Goal: Transaction & Acquisition: Book appointment/travel/reservation

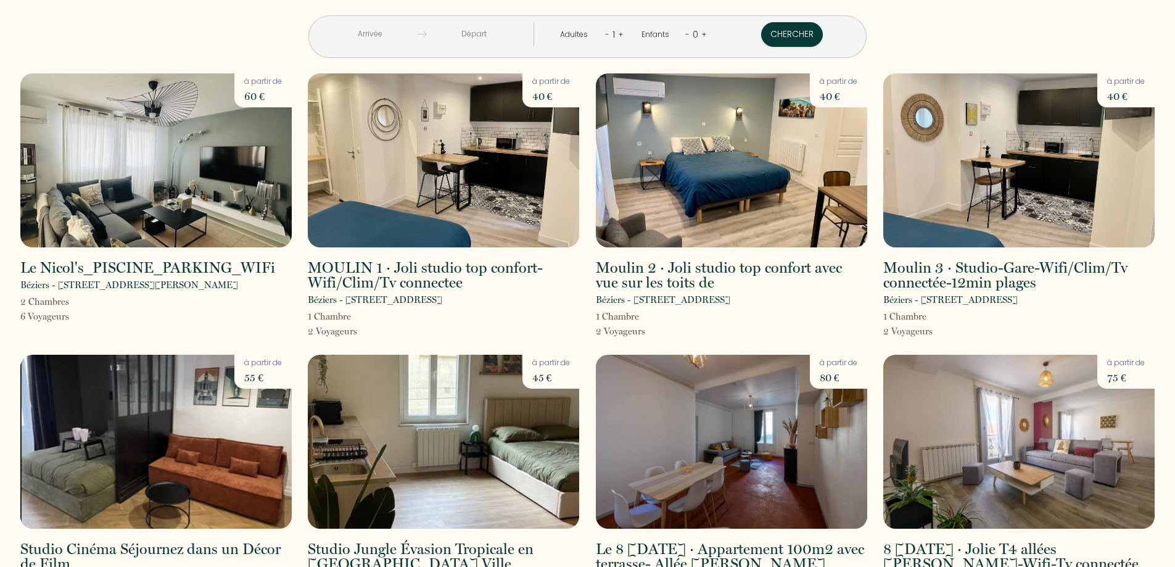
click at [418, 40] on input "text" at bounding box center [370, 34] width 94 height 24
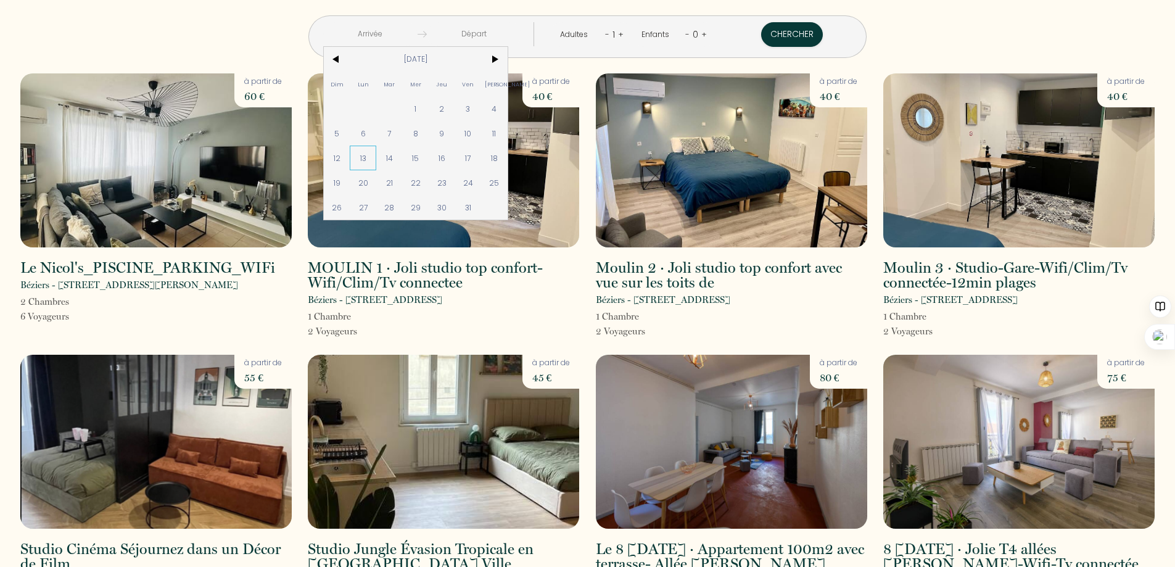
click at [376, 159] on span "13" at bounding box center [363, 158] width 27 height 25
type input "[DATE]"
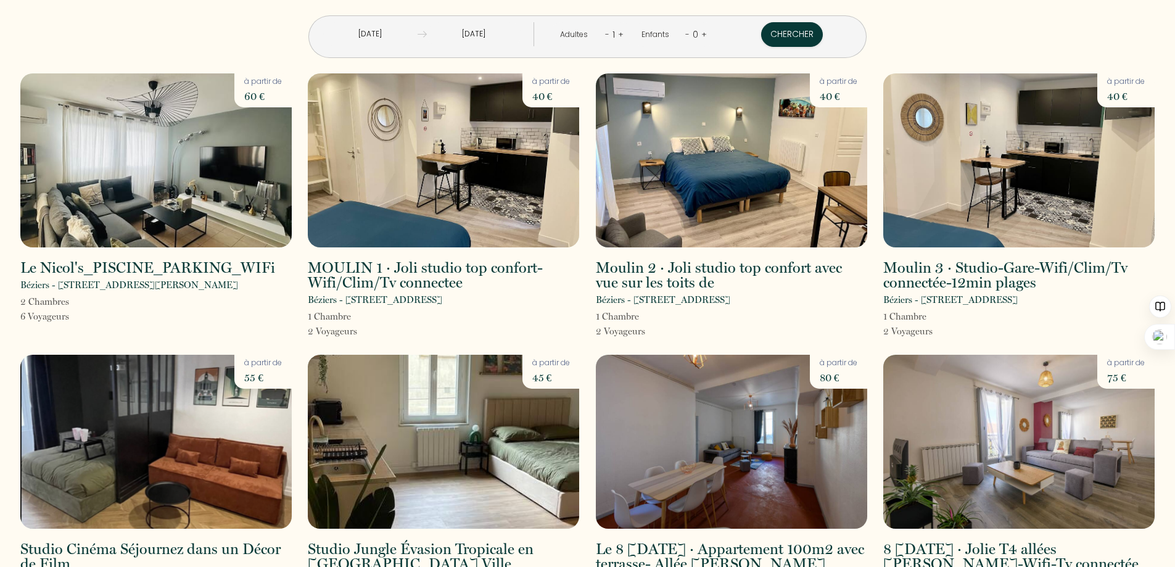
click at [493, 37] on input "[DATE]" at bounding box center [474, 34] width 94 height 24
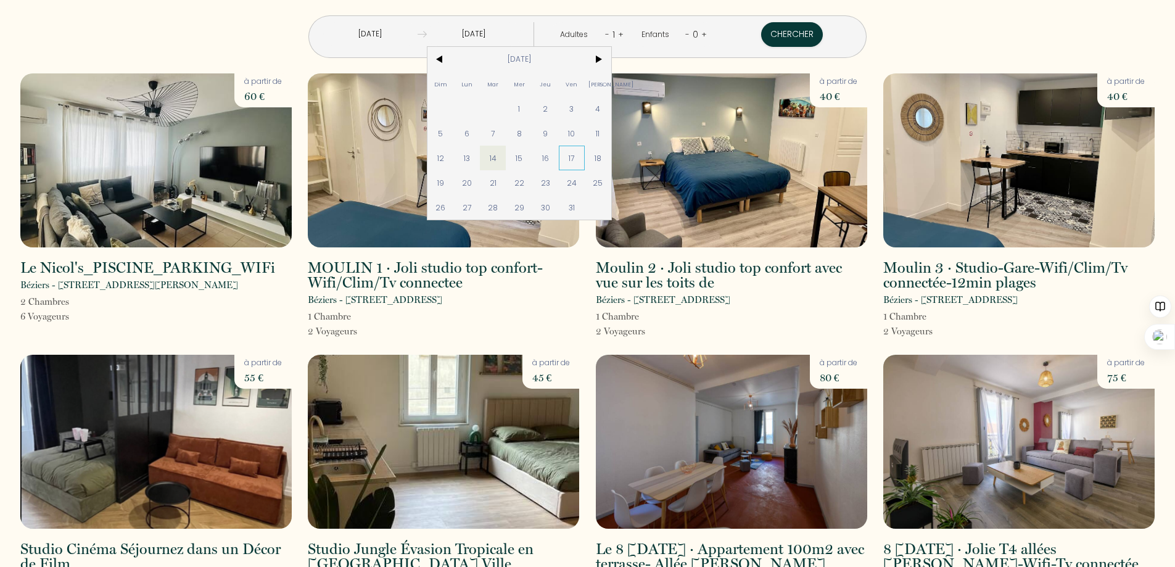
click at [585, 157] on span "17" at bounding box center [572, 158] width 27 height 25
type input "[DATE]"
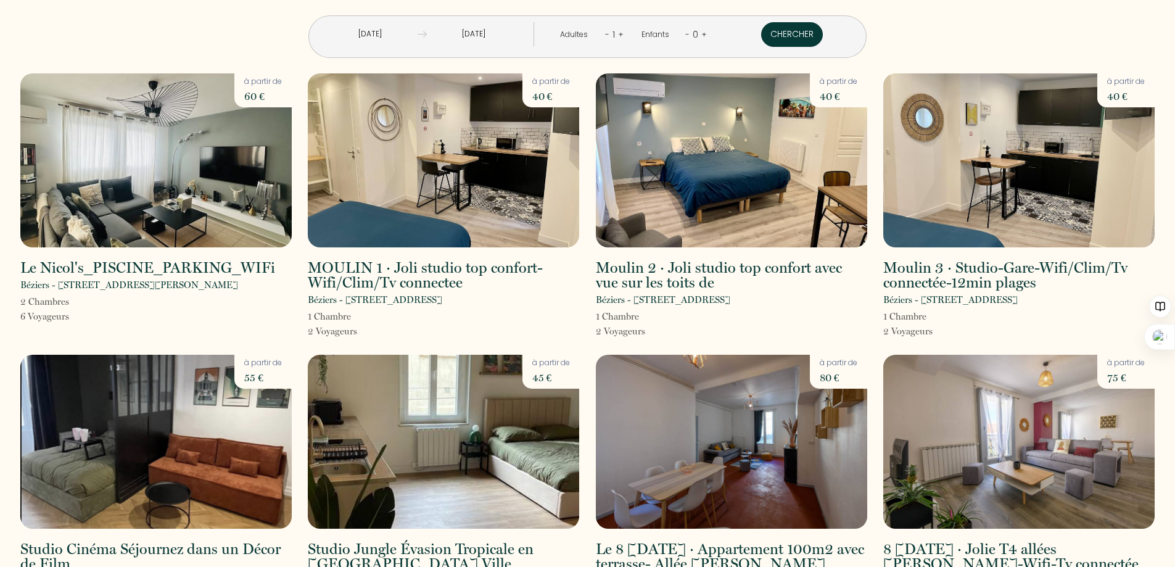
click at [761, 37] on button "Chercher" at bounding box center [792, 34] width 62 height 25
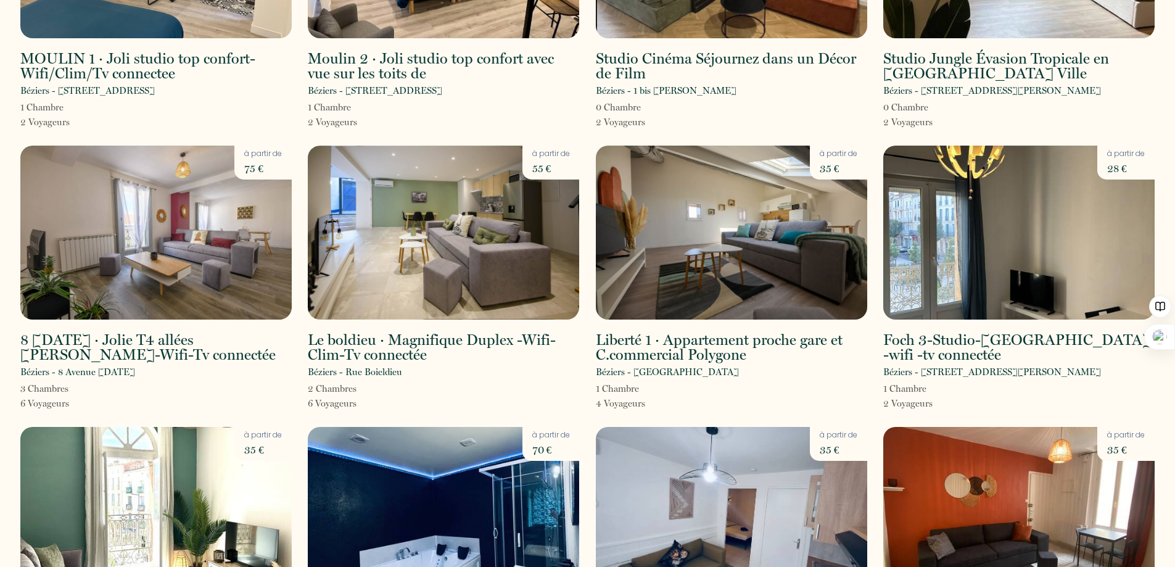
scroll to position [247, 0]
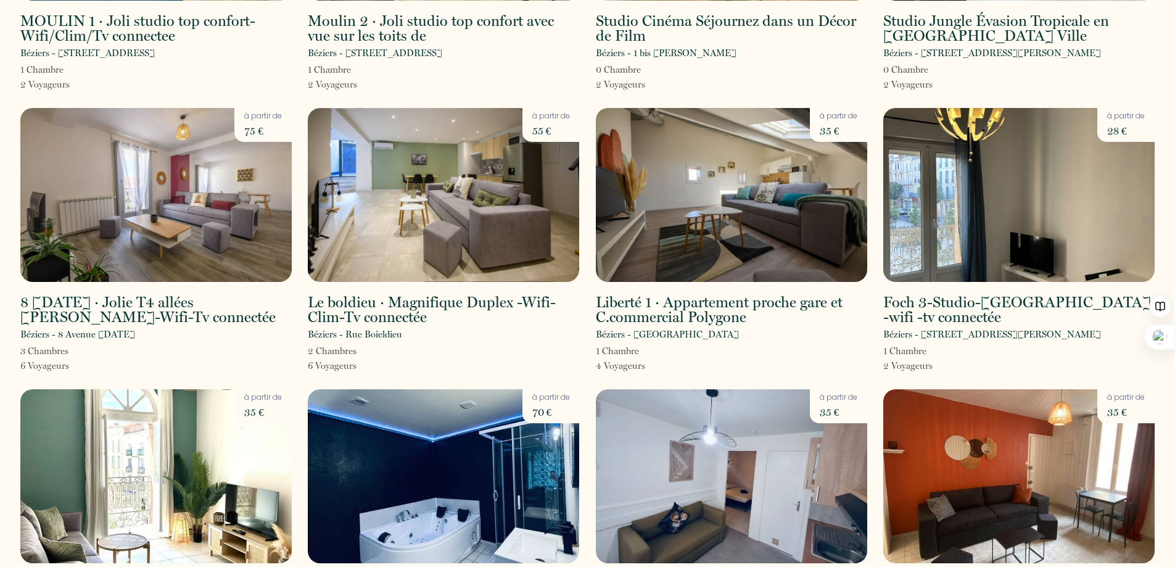
click at [661, 312] on h2 "Liberté 1 · Appartement proche gare et C.commercial Polygone" at bounding box center [731, 310] width 271 height 30
click at [686, 237] on img at bounding box center [731, 195] width 271 height 174
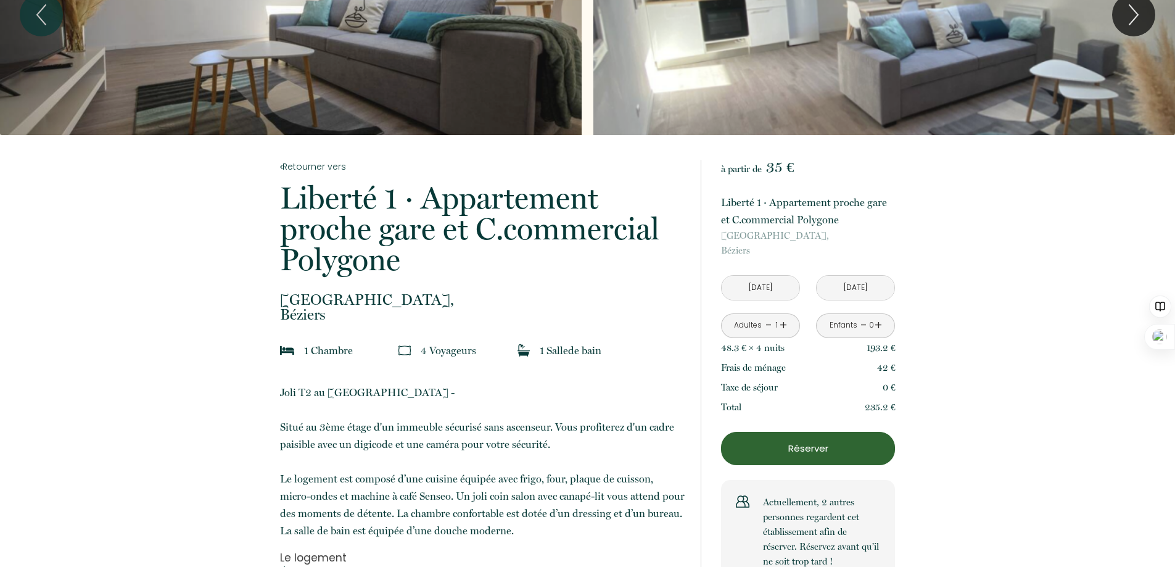
scroll to position [123, 0]
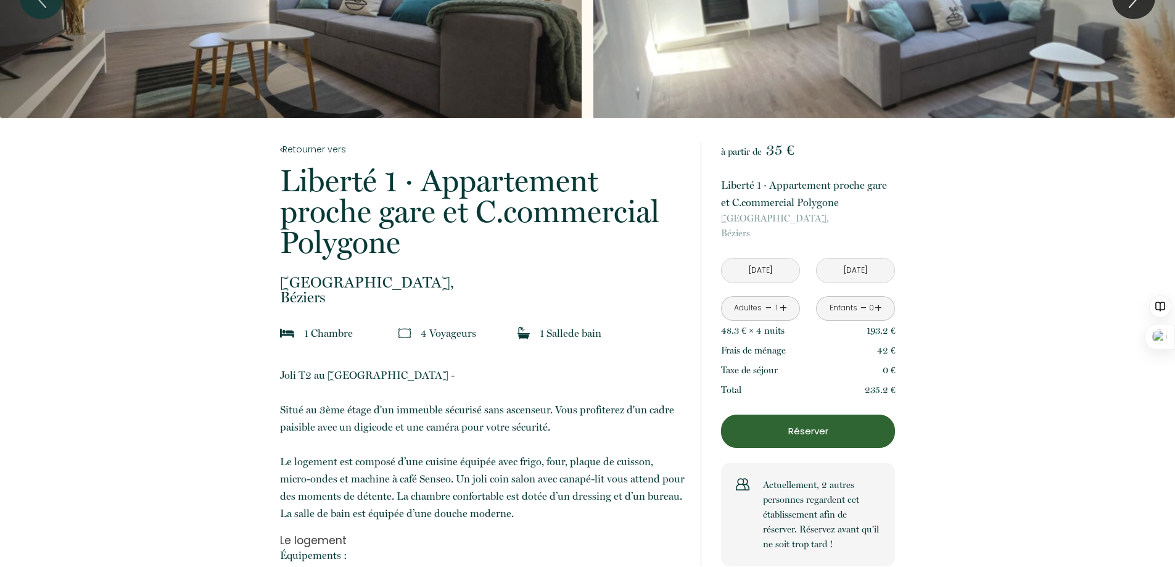
click at [802, 433] on p "Réserver" at bounding box center [807, 431] width 165 height 15
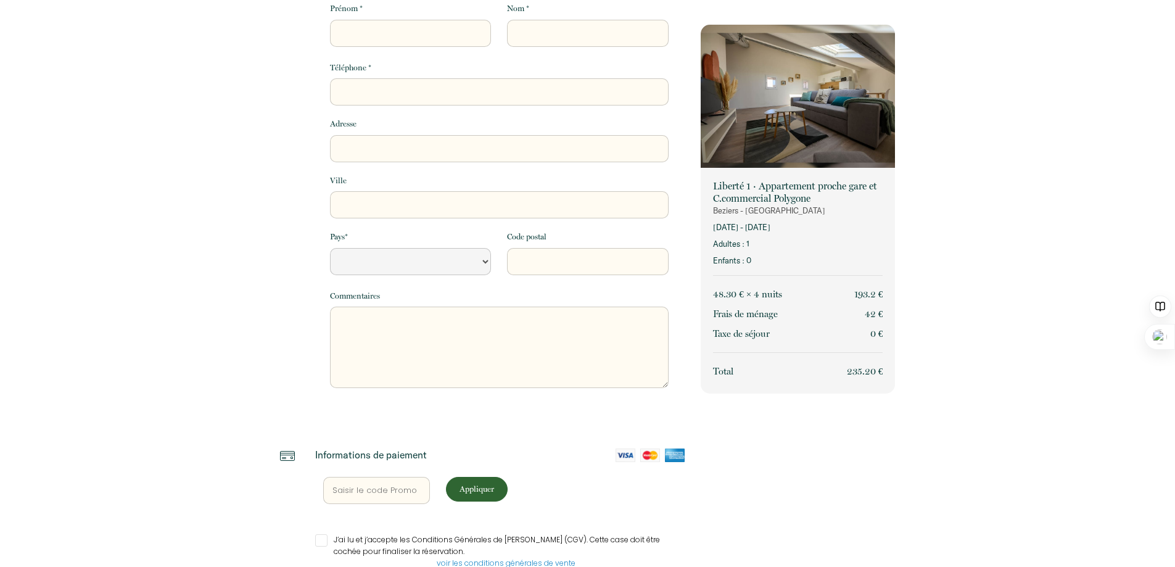
select select "Default select example"
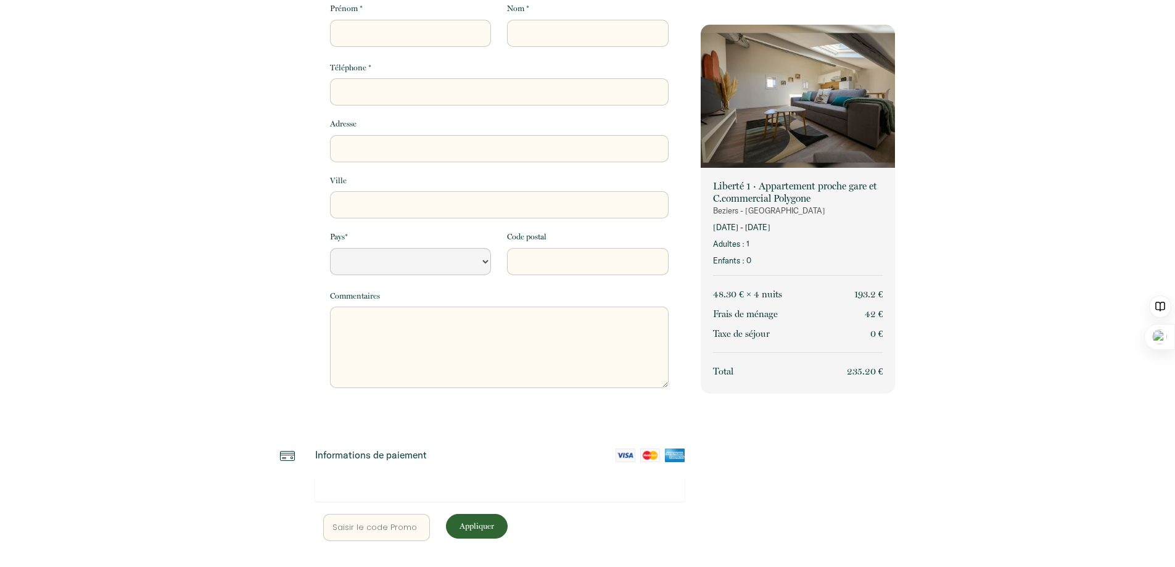
click at [397, 529] on input "text" at bounding box center [376, 527] width 107 height 27
type input "3"
select select "Default select example"
type input "34"
select select "Default select example"
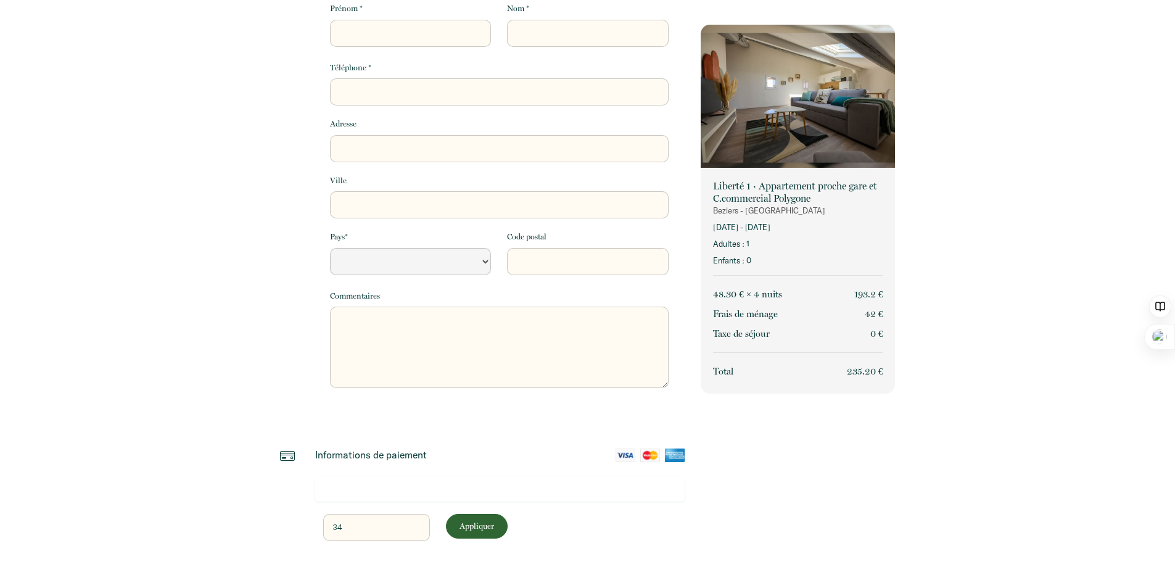
type input "345"
select select "Default select example"
type input "3450"
select select "Default select example"
type input "34500"
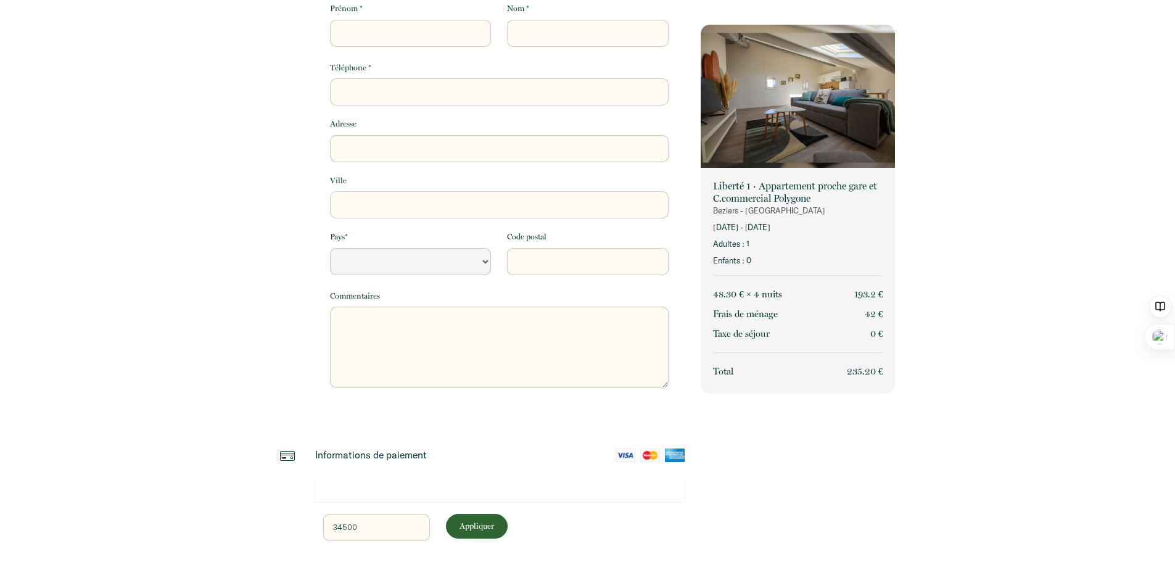
select select "Default select example"
type input "34500"
select select "Default select example"
type input "34500"
select select "Default select example"
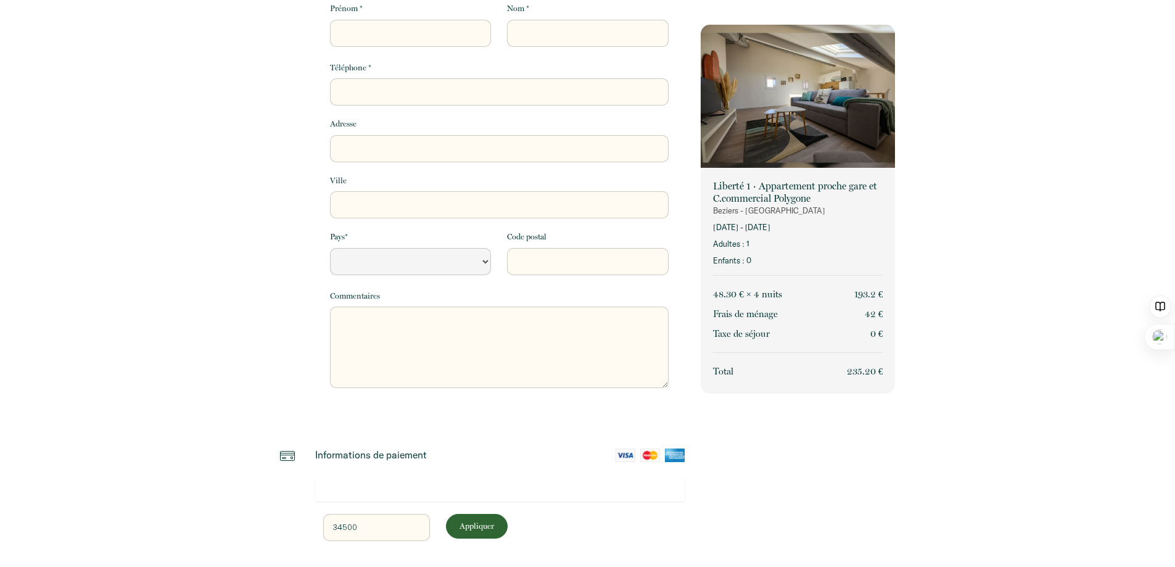
type input "34500B"
select select "Default select example"
type input "34500Bz"
select select "Default select example"
type input "34500B"
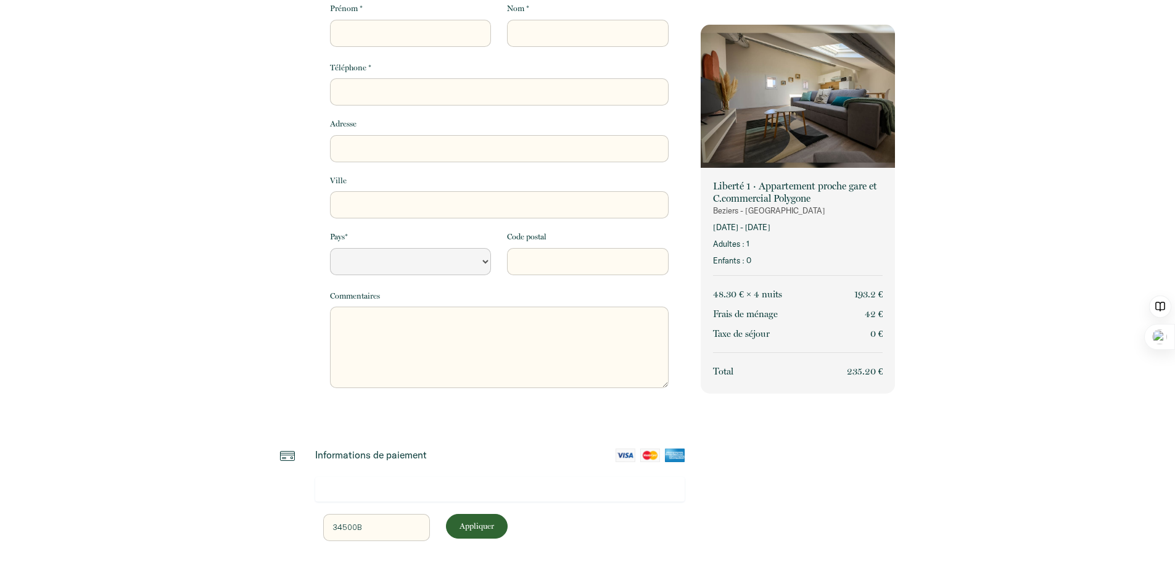
select select "Default select example"
type input "34500Be"
select select "Default select example"
type input "34500Bez"
select select "Default select example"
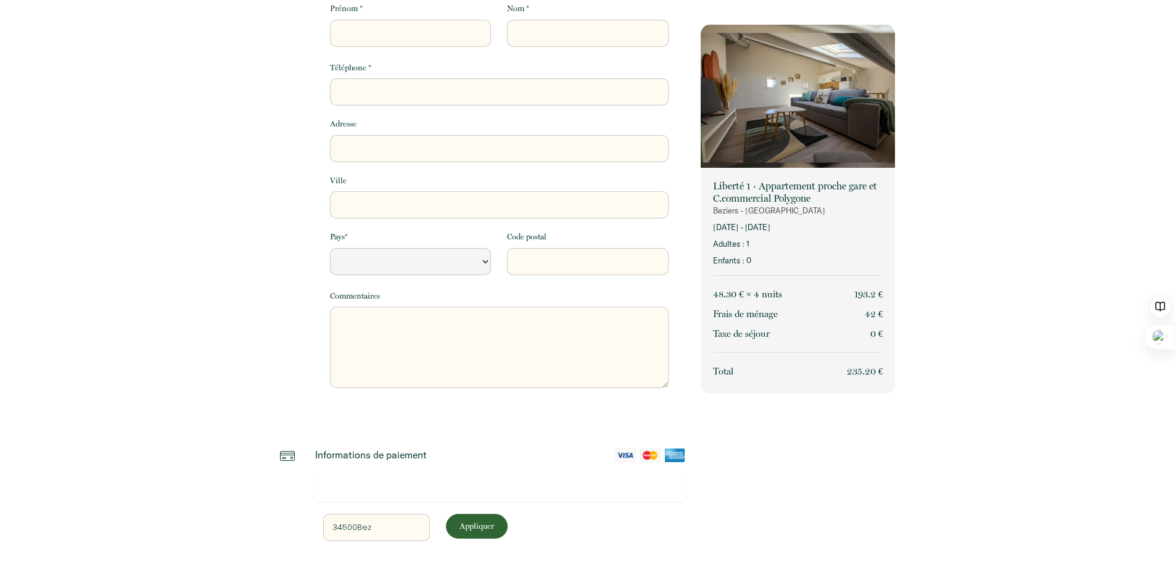
type input "34500Bezi"
select select "Default select example"
type input "34500Bezie"
select select "Default select example"
type input "34500Bezier"
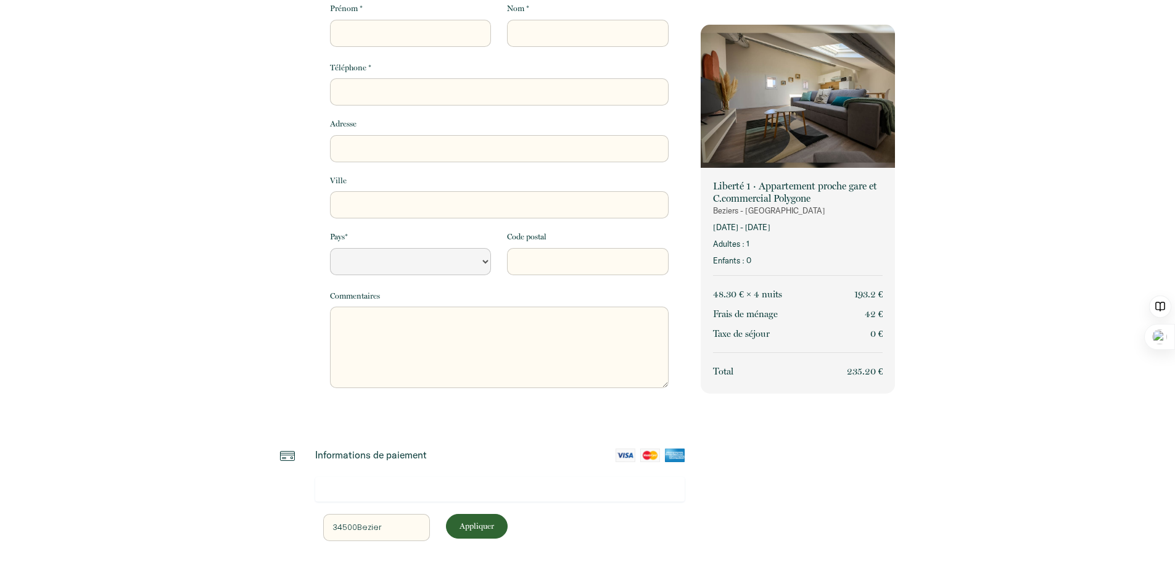
select select "Default select example"
type input "34500Beziers"
select select "Default select example"
type input "34500Beziers"
click at [484, 525] on p "Appliquer" at bounding box center [476, 526] width 53 height 12
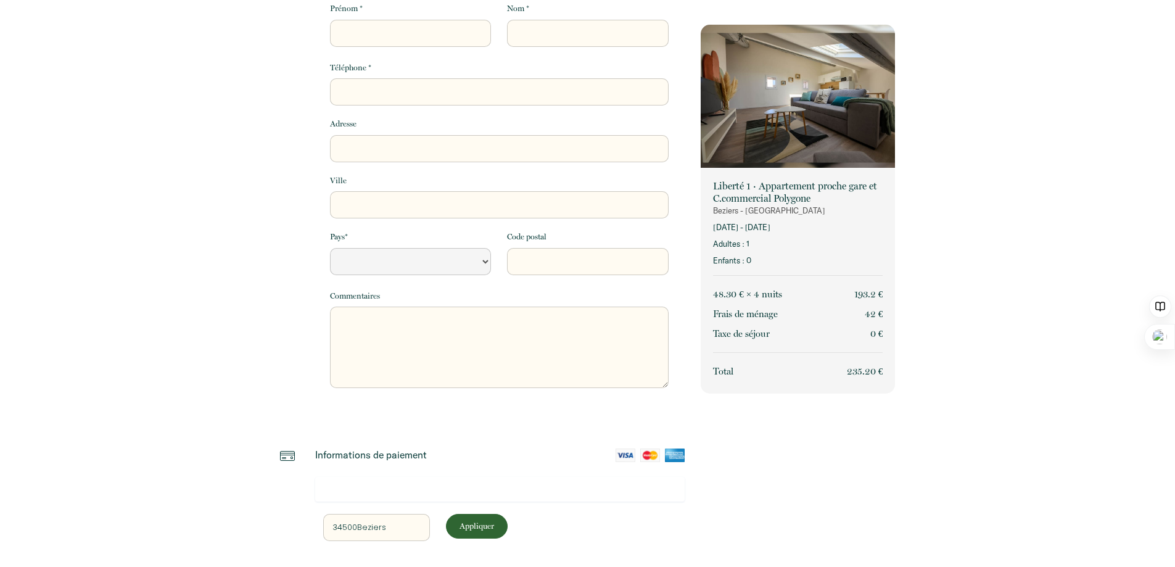
select select "Default select example"
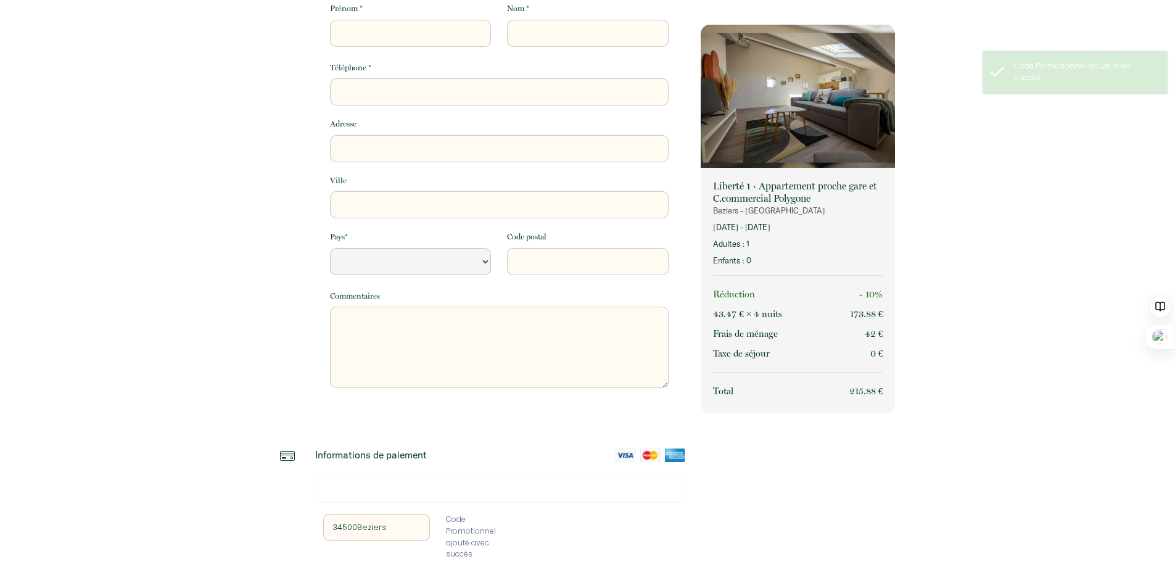
drag, startPoint x: 849, startPoint y: 391, endPoint x: 881, endPoint y: 392, distance: 32.7
click at [881, 392] on span "215.88 €" at bounding box center [866, 390] width 34 height 11
copy span "215.88 €"
